Goal: Check status: Check status

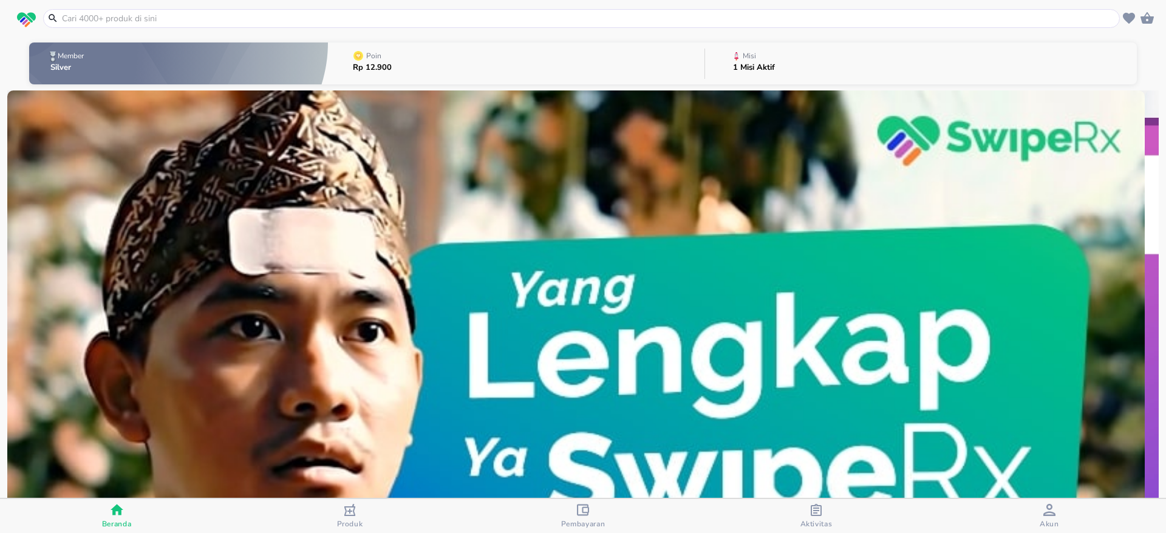
click at [1128, 360] on img at bounding box center [576, 375] width 1138 height 569
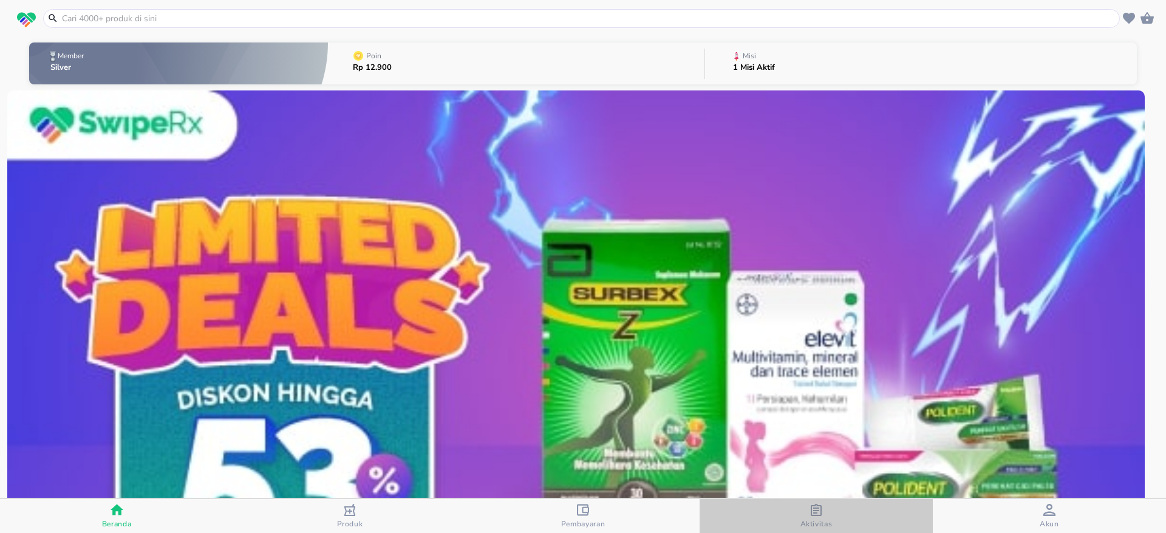
click at [815, 510] on icon "button" at bounding box center [816, 510] width 11 height 12
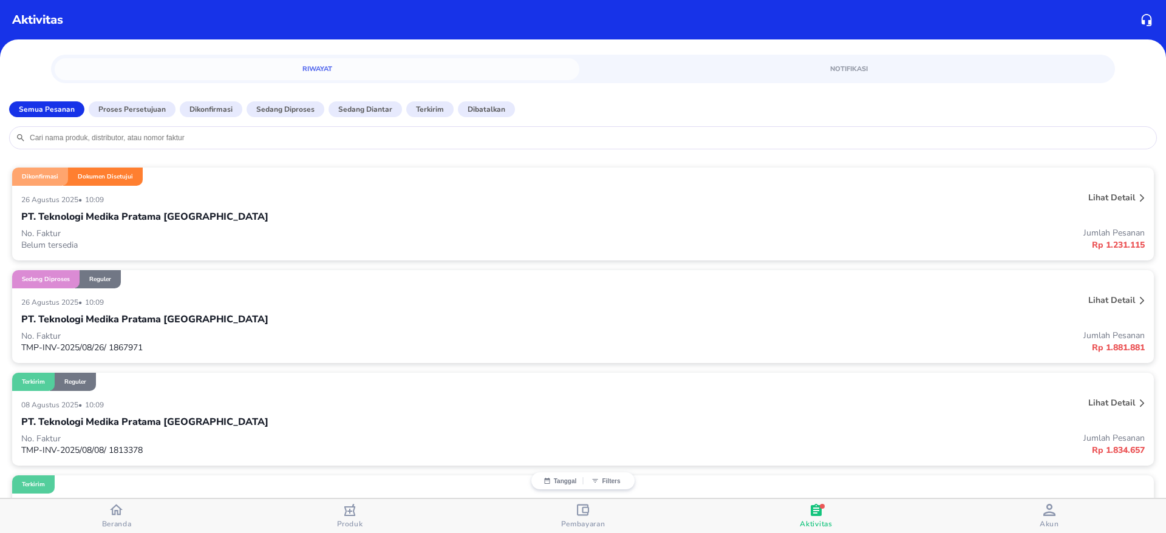
click at [142, 189] on div "26 Agustus 2025 • 10:09 Lihat detail PT. Teknologi Medika Pratama Surabaya No. …" at bounding box center [583, 223] width 1142 height 75
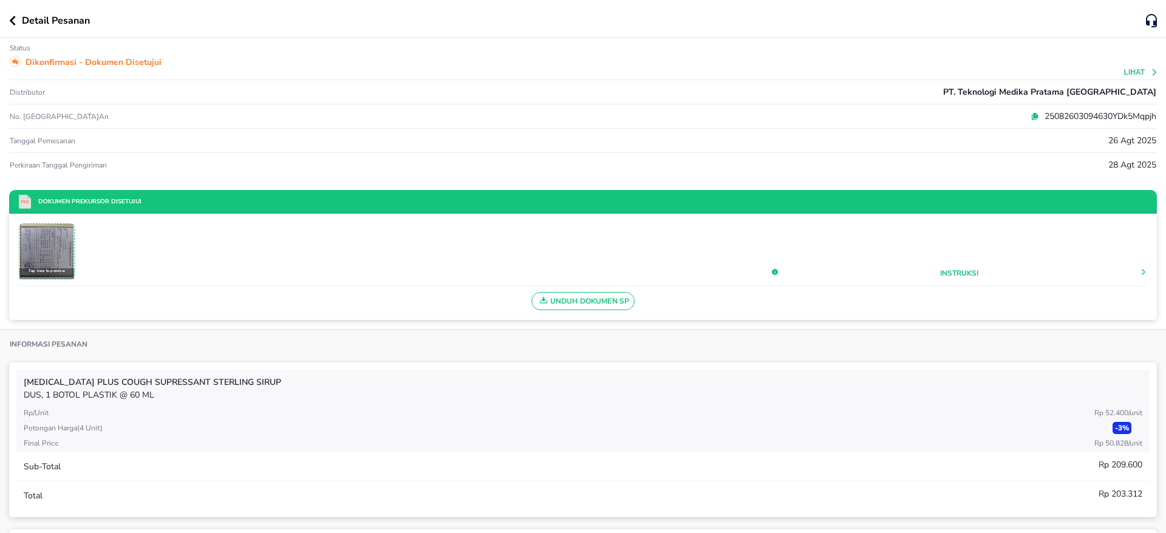
click at [43, 241] on img at bounding box center [46, 250] width 53 height 53
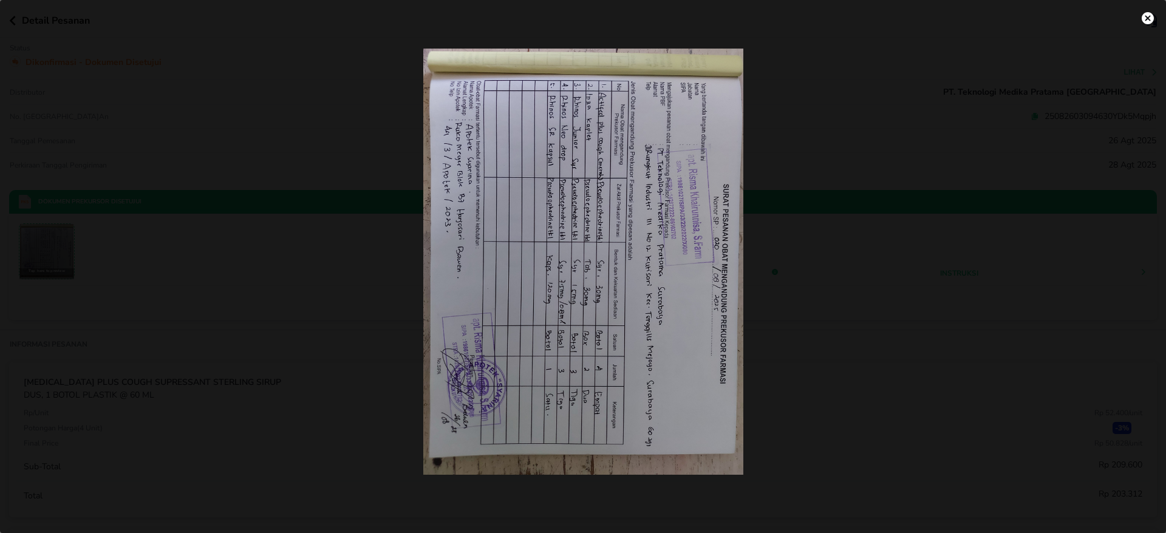
click at [845, 368] on div at bounding box center [583, 262] width 1152 height 426
